Goal: Task Accomplishment & Management: Manage account settings

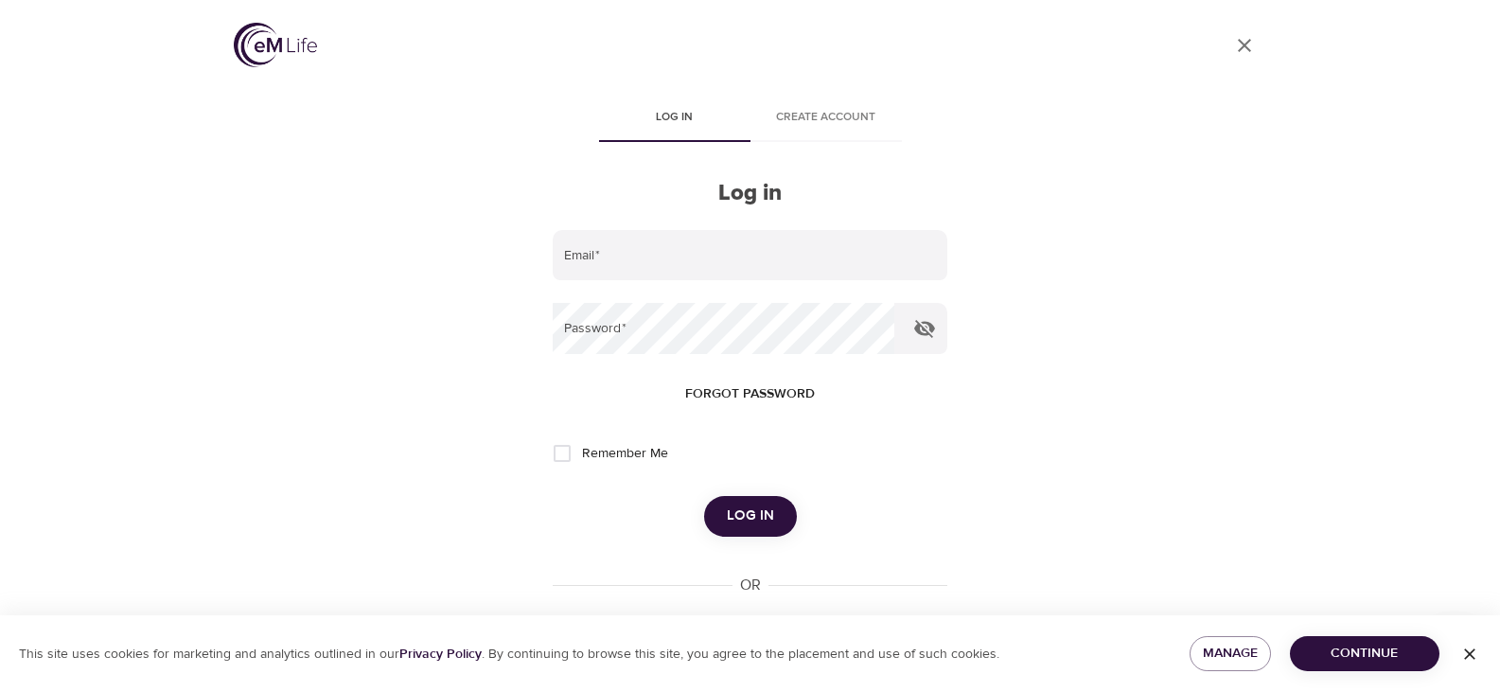
click at [271, 47] on img at bounding box center [275, 45] width 83 height 44
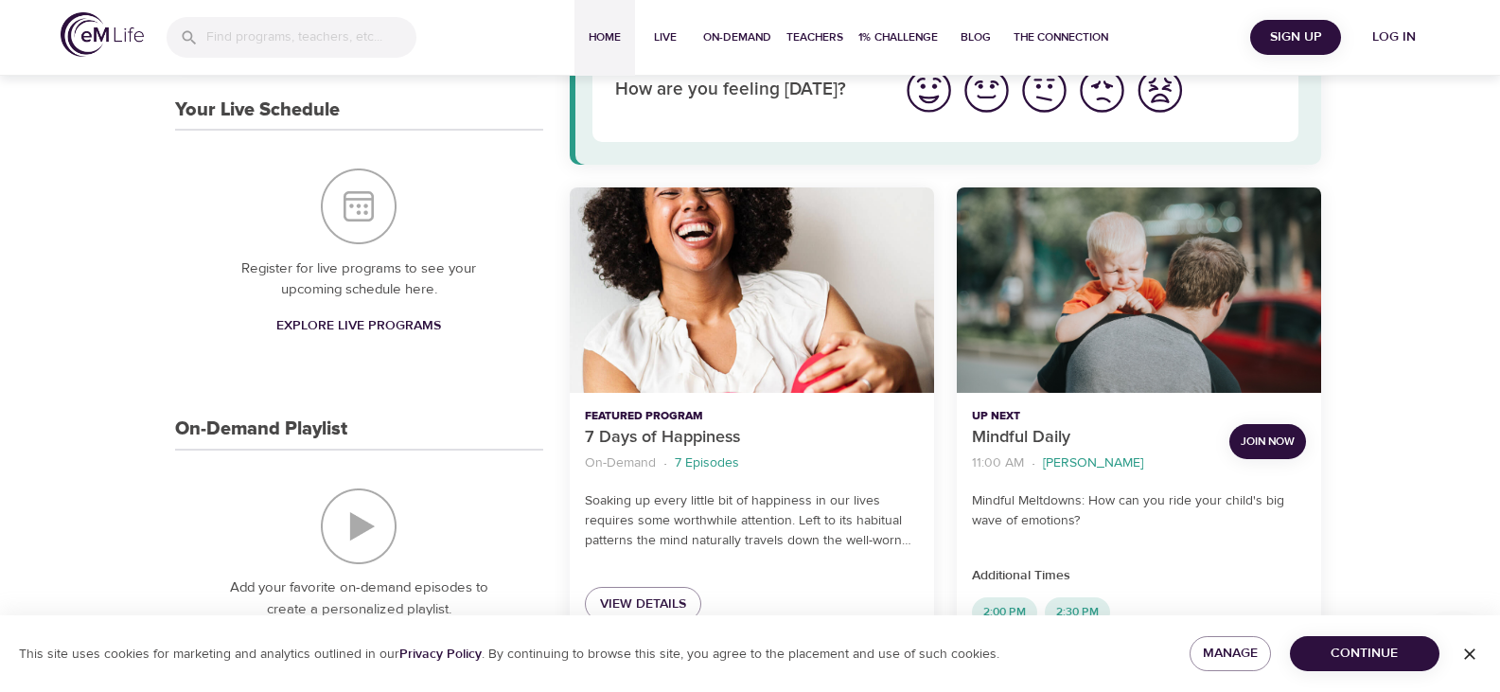
scroll to position [379, 0]
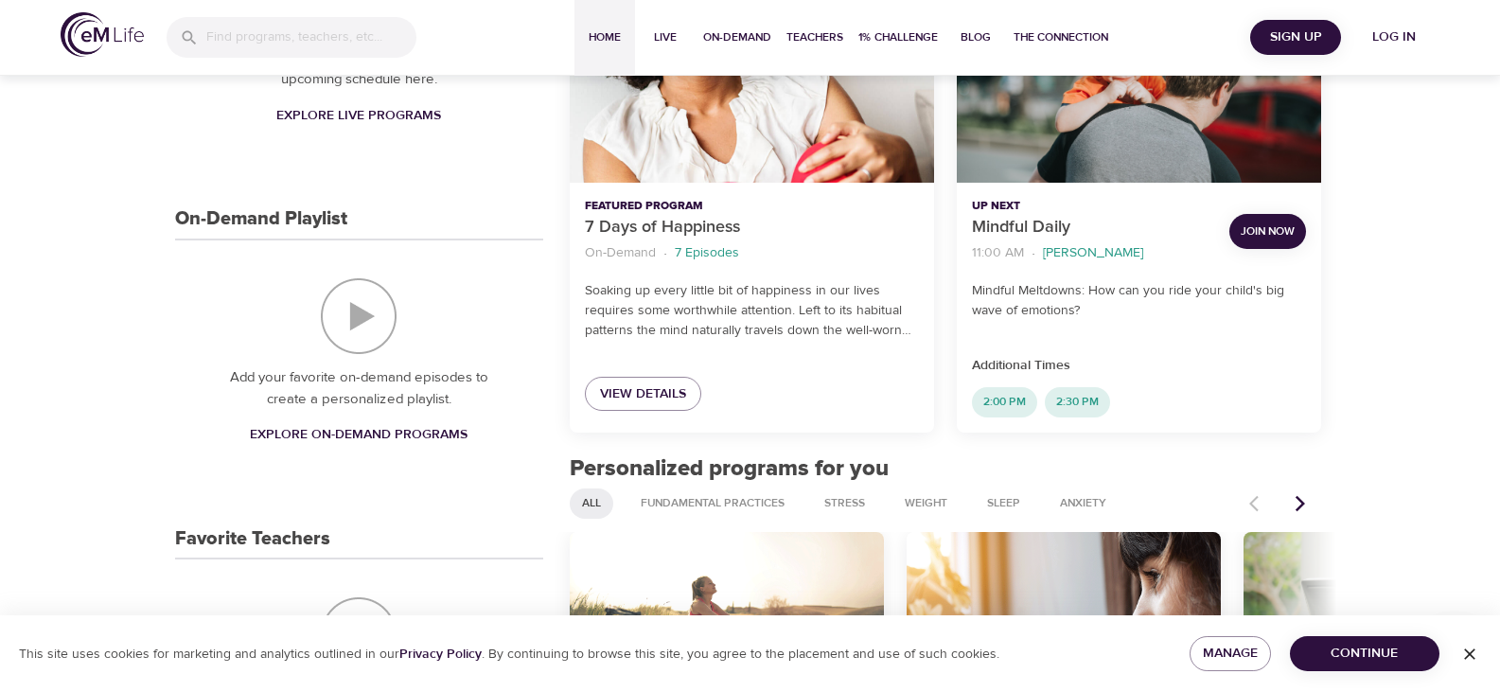
click at [1285, 231] on span "Join Now" at bounding box center [1268, 231] width 54 height 20
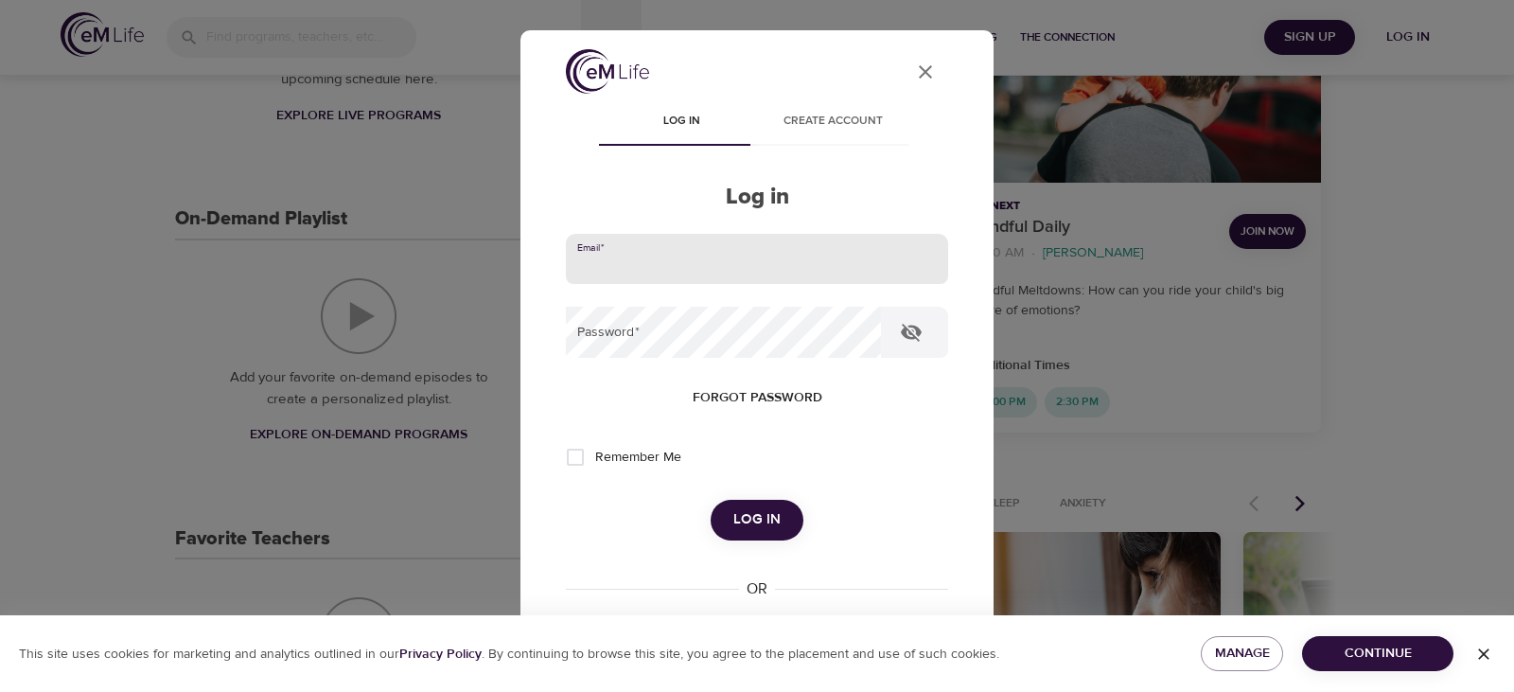
click at [696, 266] on input "email" at bounding box center [757, 259] width 382 height 51
type input "[PERSON_NAME][EMAIL_ADDRESS][PERSON_NAME][DOMAIN_NAME]"
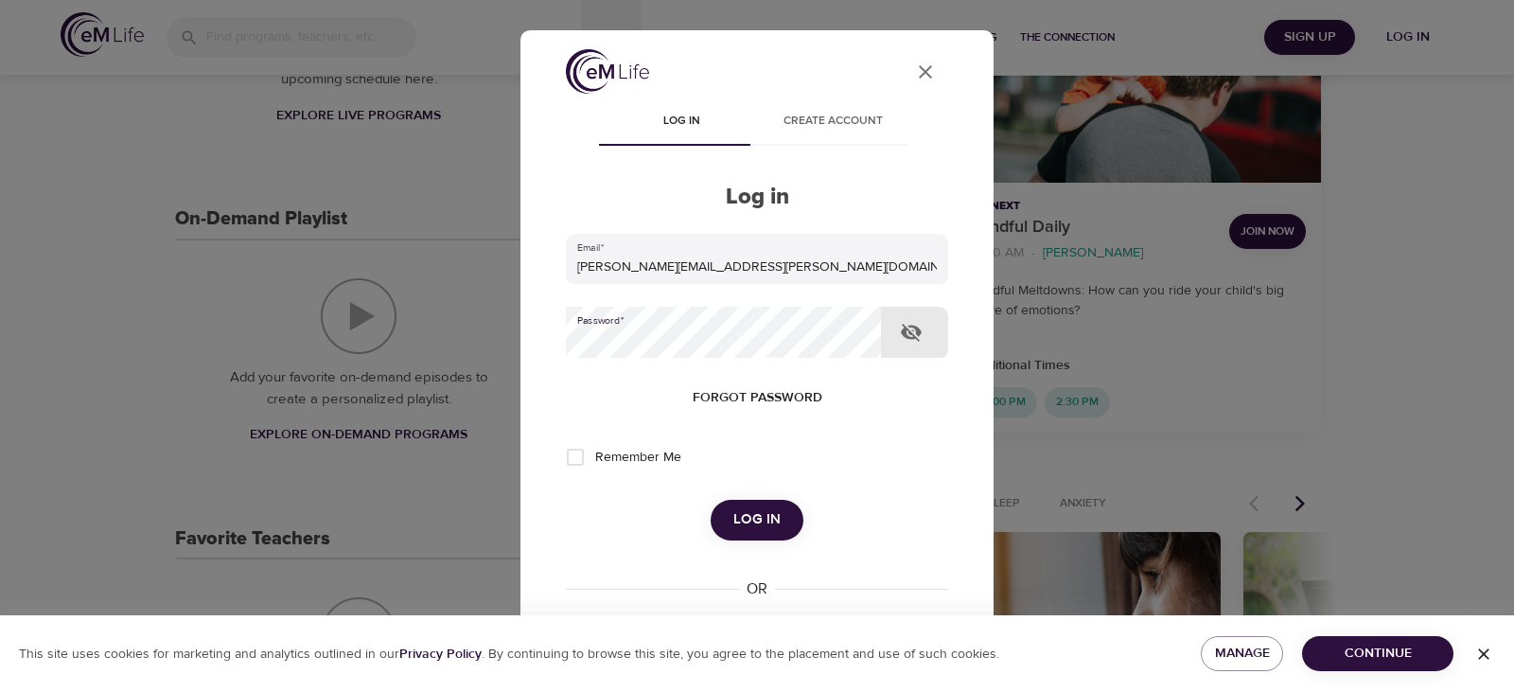
click at [575, 459] on input "Remember Me" at bounding box center [576, 457] width 40 height 40
checkbox input "true"
click at [767, 514] on span "Log in" at bounding box center [757, 519] width 47 height 25
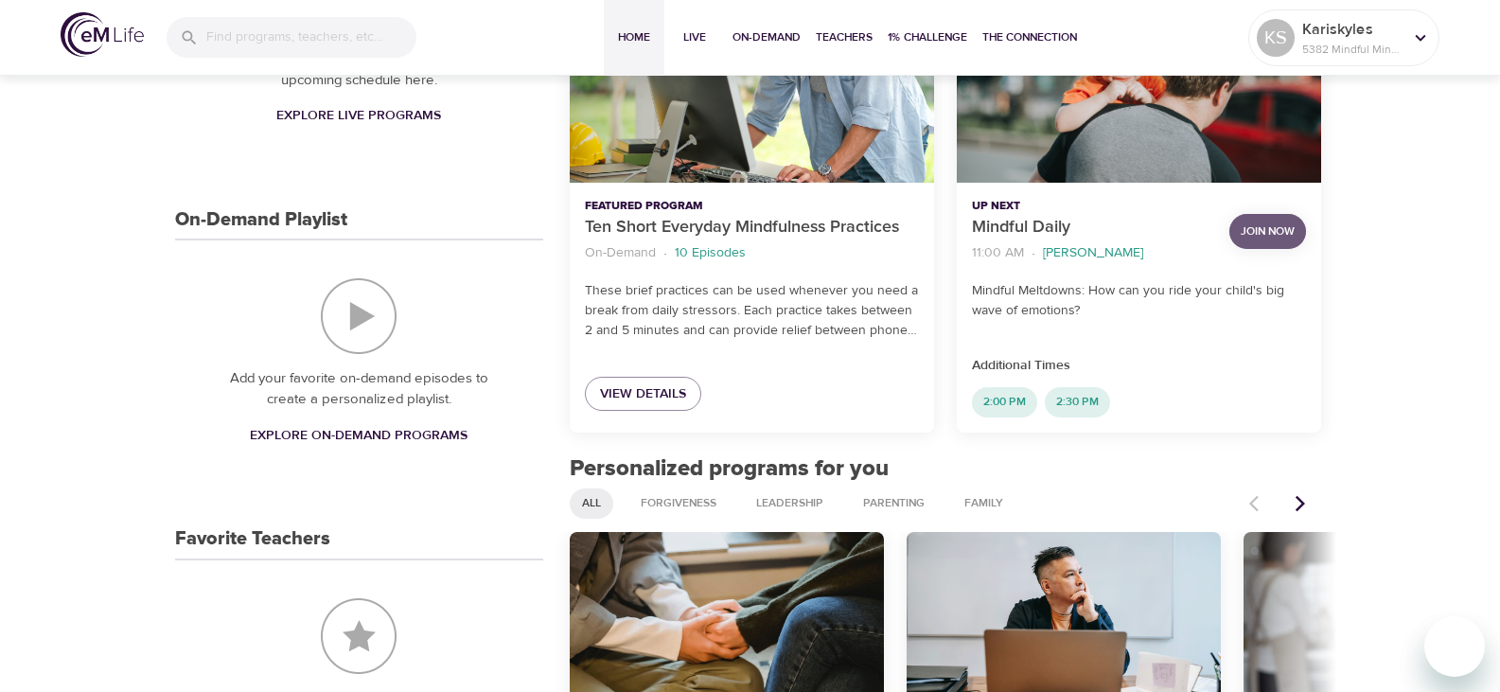
click at [1265, 237] on span "Join Now" at bounding box center [1268, 231] width 54 height 20
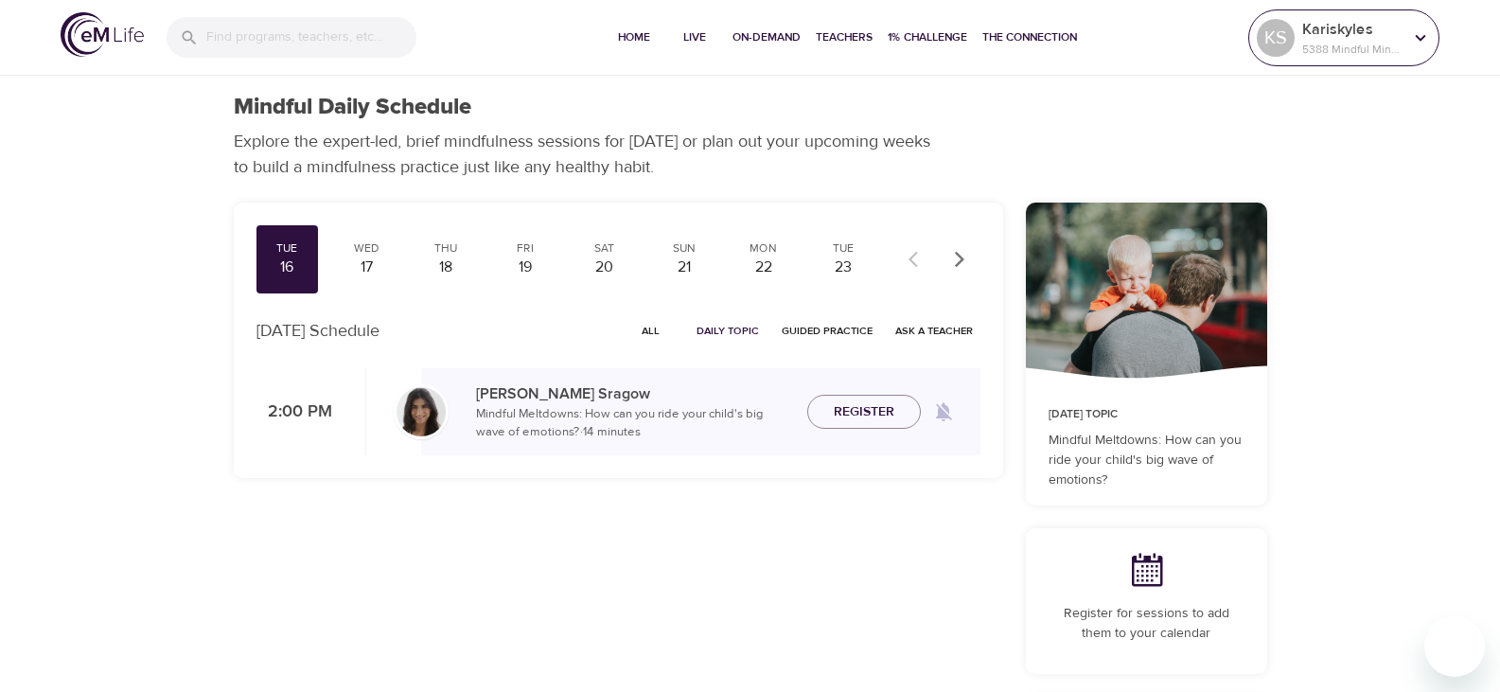
click at [1349, 29] on p "Kariskyles" at bounding box center [1352, 29] width 100 height 23
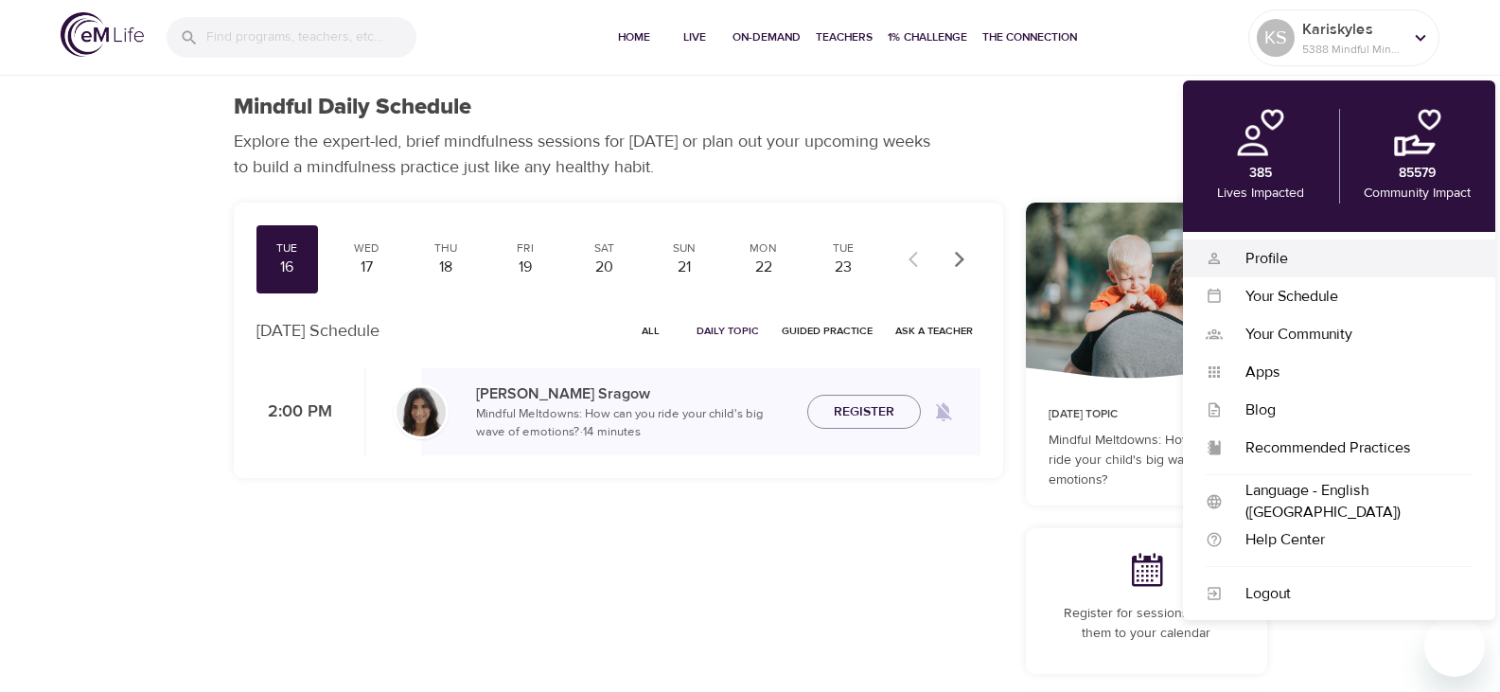
click at [1263, 251] on div "Profile" at bounding box center [1348, 259] width 250 height 22
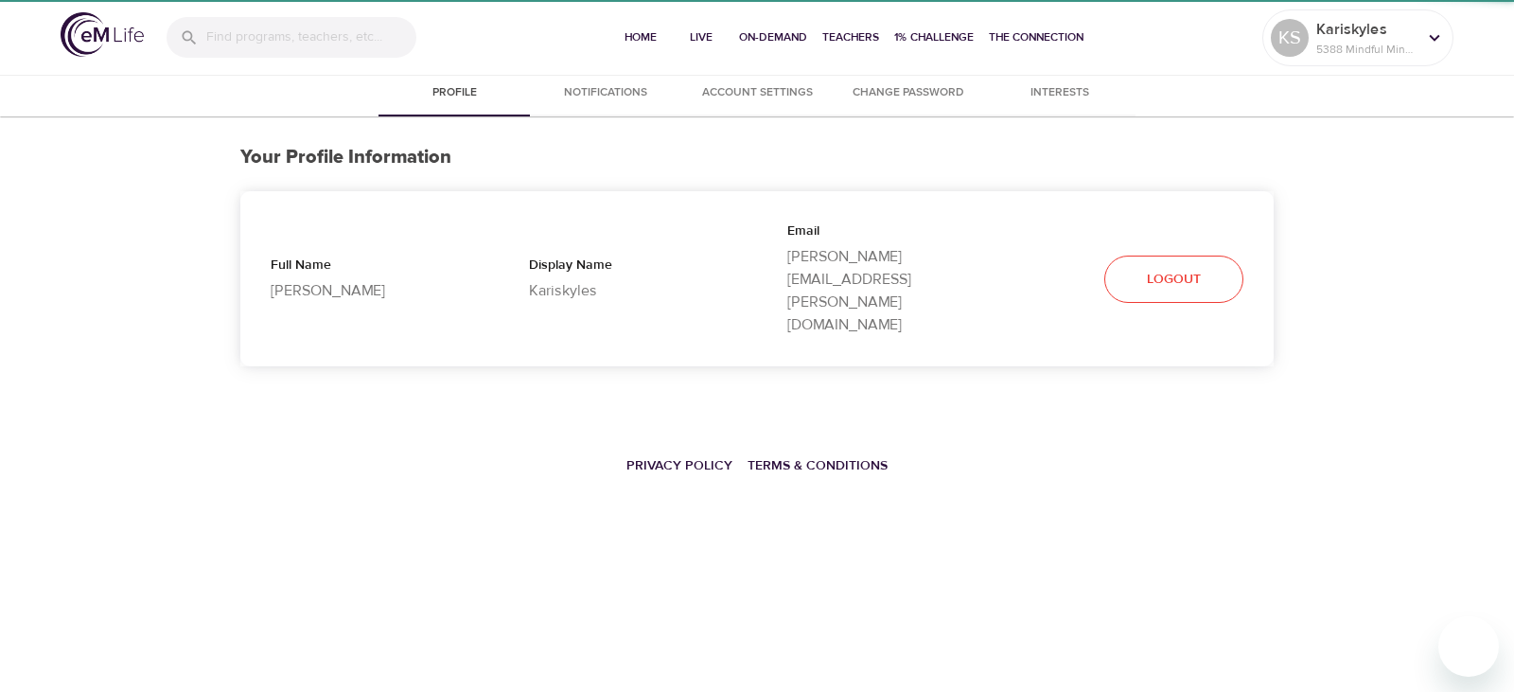
select select "10"
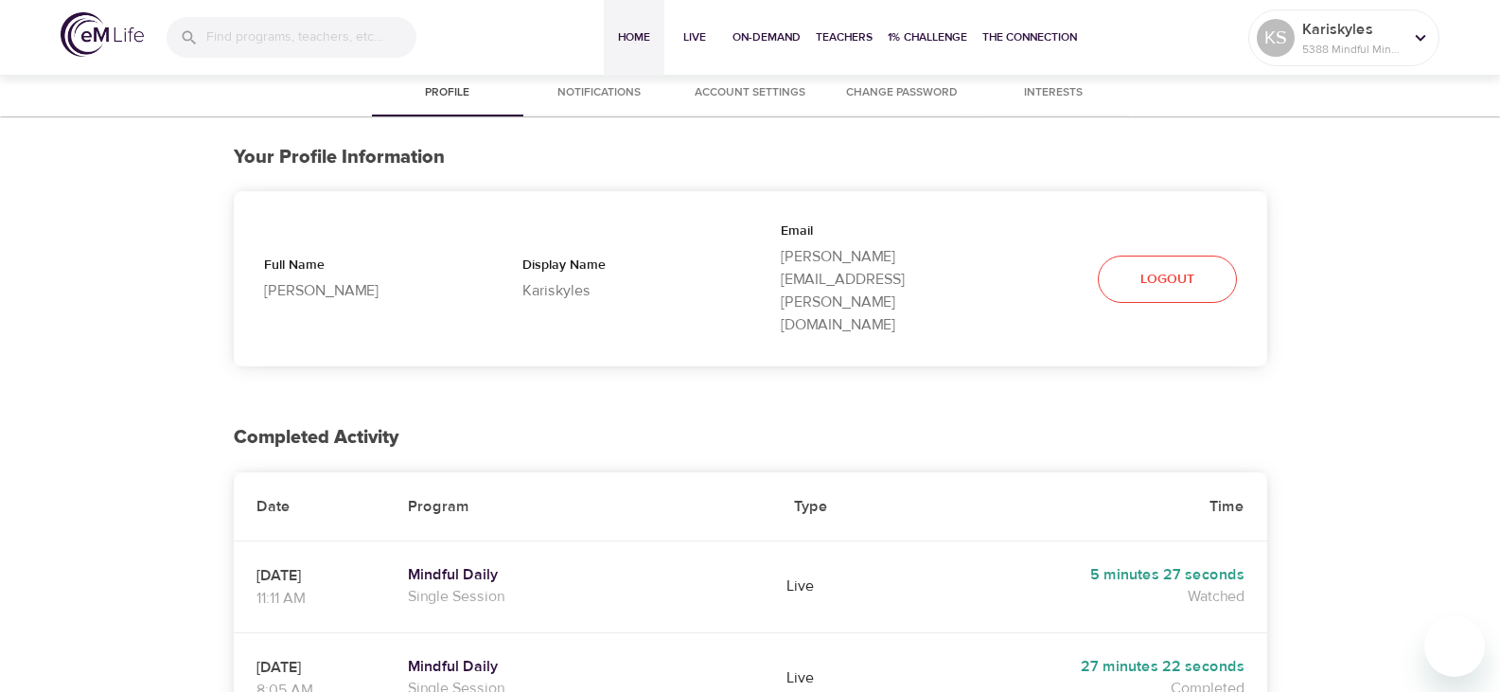
click at [636, 37] on span "Home" at bounding box center [633, 37] width 45 height 20
